Goal: Find specific page/section: Find specific page/section

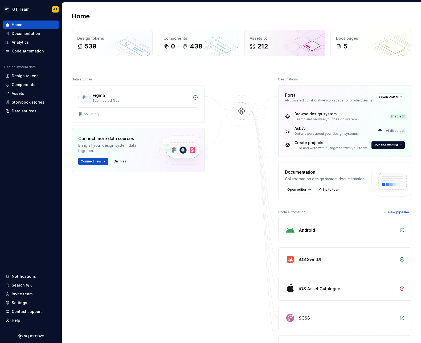
click at [283, 45] on div "212" at bounding box center [285, 46] width 70 height 9
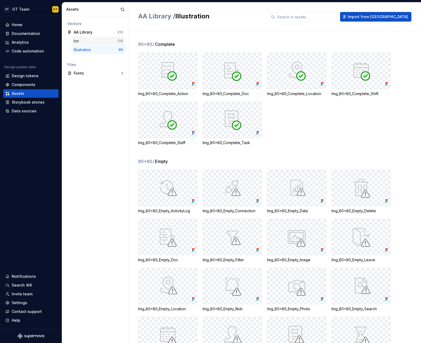
click at [89, 38] on div "Icn 132" at bounding box center [98, 41] width 53 height 9
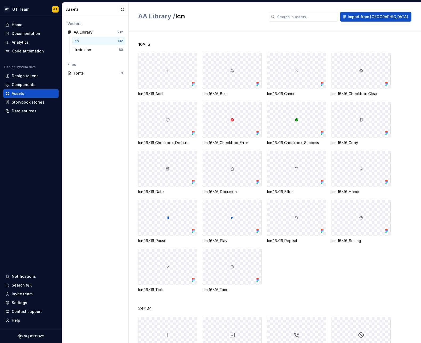
click at [91, 40] on div "Icn" at bounding box center [96, 40] width 44 height 5
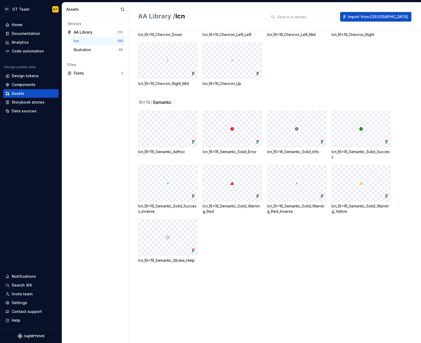
scroll to position [1180, 0]
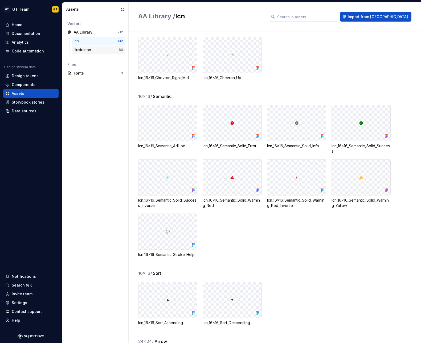
click at [80, 52] on div "Illustration" at bounding box center [83, 49] width 19 height 5
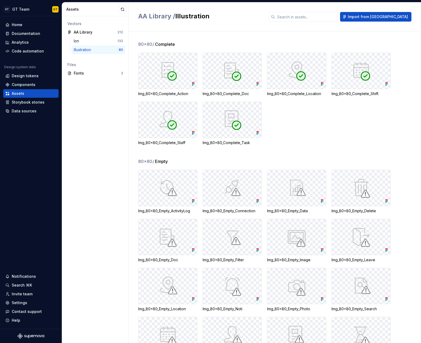
click at [181, 34] on div "80x80 / Complete Img_80x80_Complete_Action Img_80x80_Complete_Doc Img_80x80_Com…" at bounding box center [279, 186] width 283 height 311
click at [19, 75] on div "Design tokens" at bounding box center [25, 75] width 27 height 5
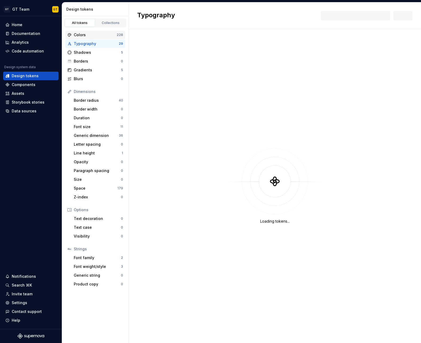
click at [92, 34] on div "Colors" at bounding box center [95, 34] width 43 height 5
